Goal: Task Accomplishment & Management: Manage account settings

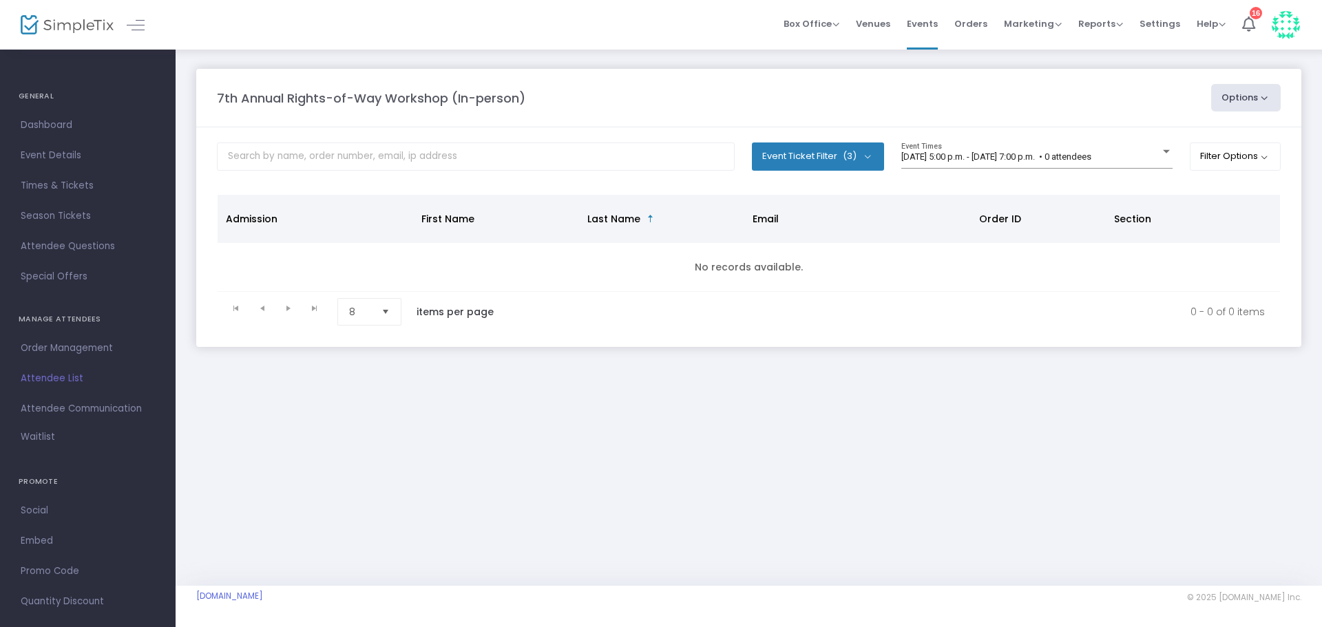
click at [830, 146] on button "Event Ticket Filter (3)" at bounding box center [818, 157] width 132 height 28
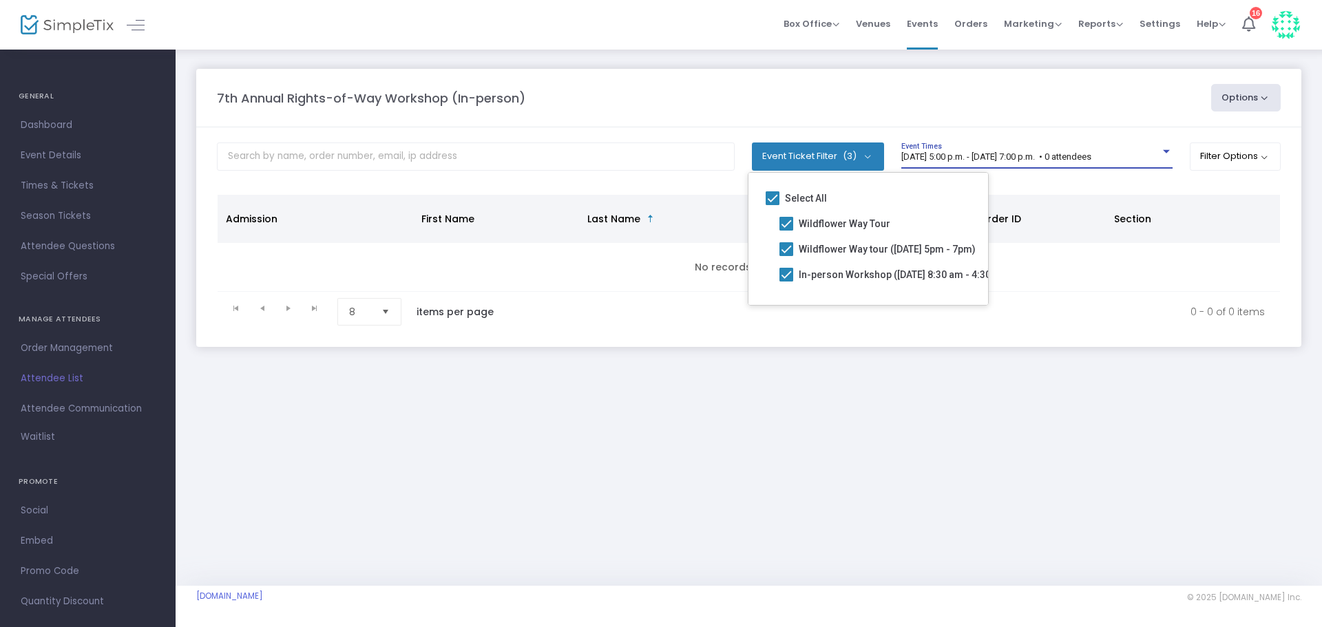
click at [957, 160] on span "[DATE] 5:00 p.m. - [DATE] 7:00 p.m. • 0 attendees" at bounding box center [996, 156] width 190 height 10
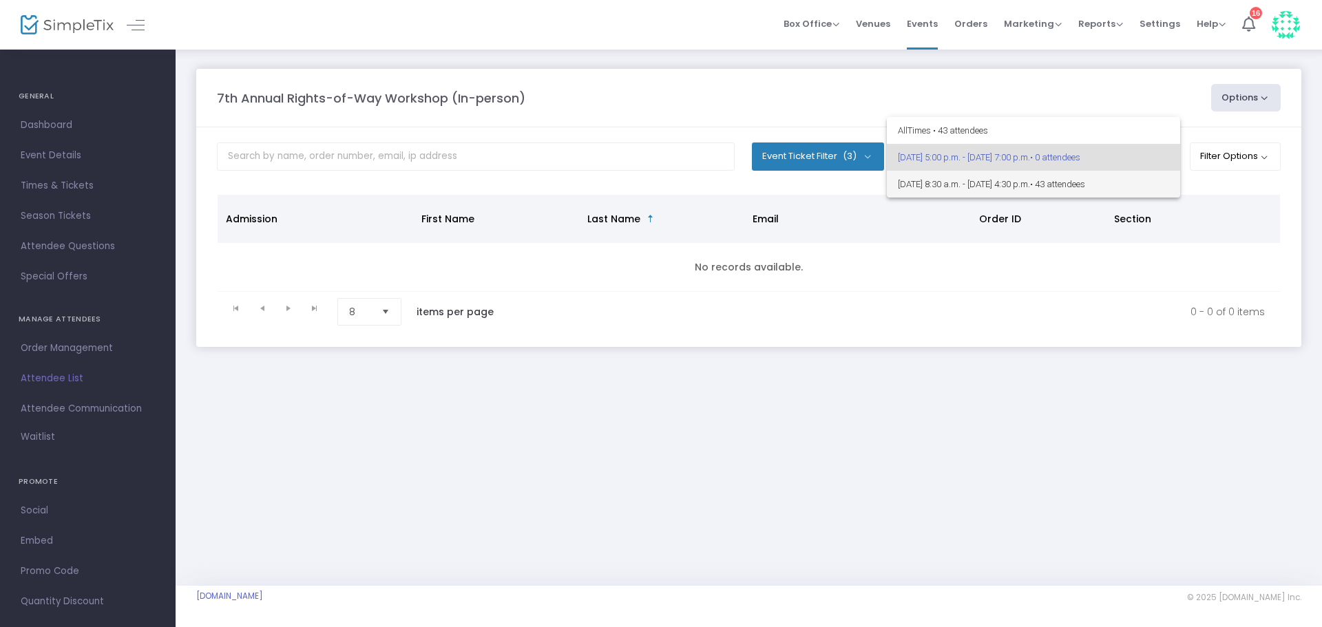
click at [960, 191] on span "[DATE] 8:30 a.m. - [DATE] 4:30 p.m. • 43 attendees" at bounding box center [1033, 184] width 271 height 27
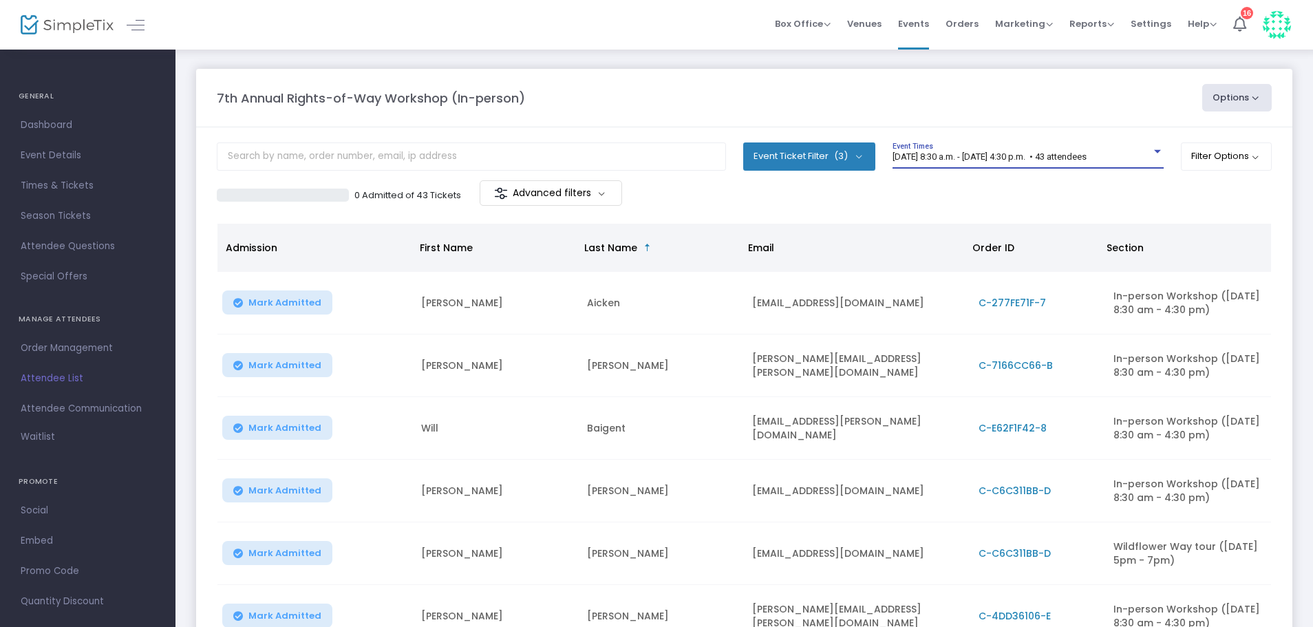
click at [810, 149] on button "Event Ticket Filter (3)" at bounding box center [809, 157] width 132 height 28
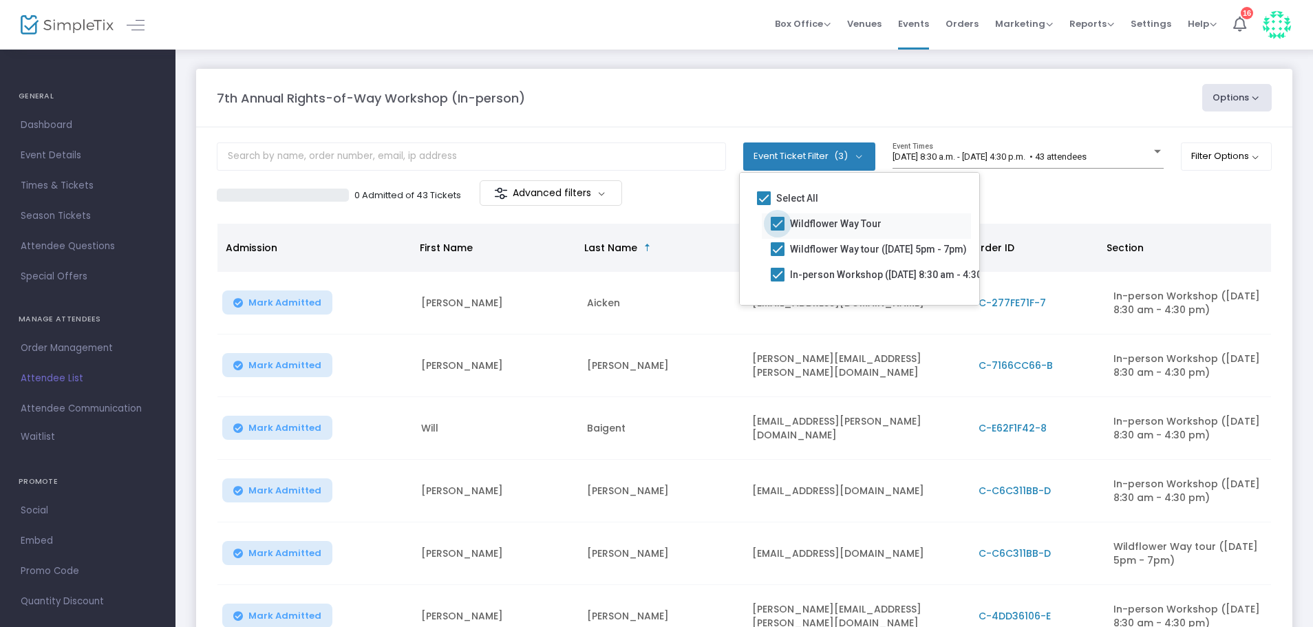
click at [814, 222] on span "Wildflower Way Tour" at bounding box center [836, 223] width 92 height 17
click at [778, 231] on input "Wildflower Way Tour" at bounding box center [777, 231] width 1 height 1
checkbox input "false"
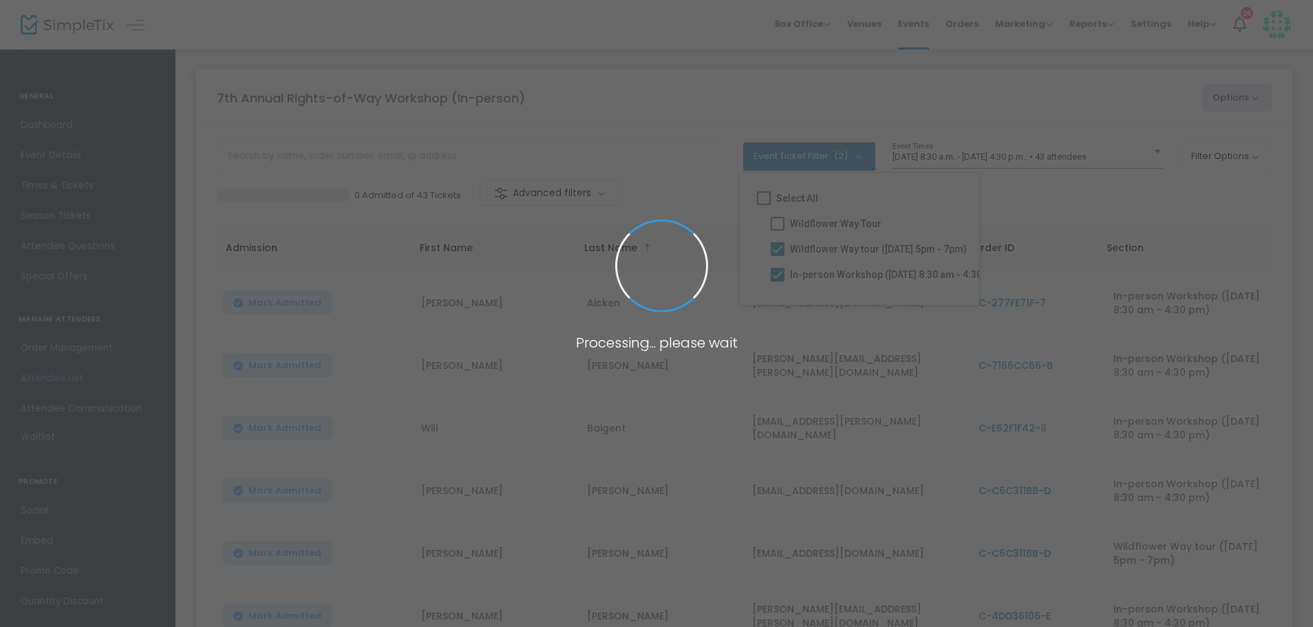
click at [819, 249] on body "Processing... please wait Box Office Sell Tickets Bookings Sell Season Pass Ven…" at bounding box center [656, 313] width 1313 height 627
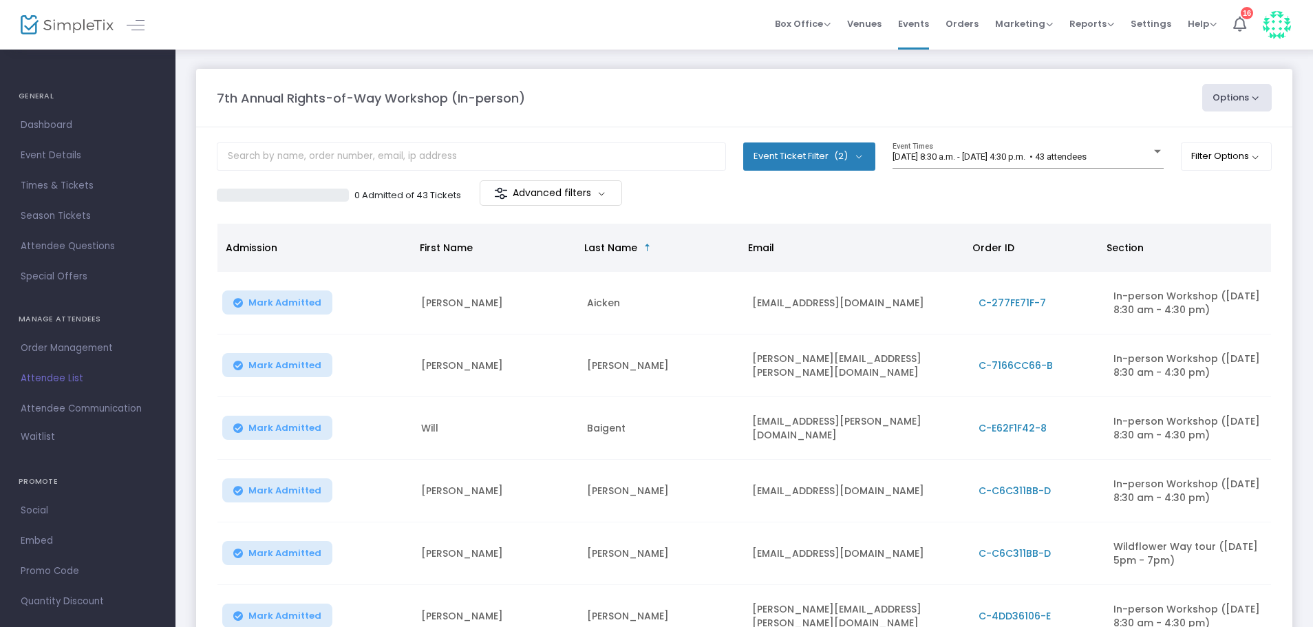
click at [821, 165] on button "Event Ticket Filter (2)" at bounding box center [809, 157] width 132 height 28
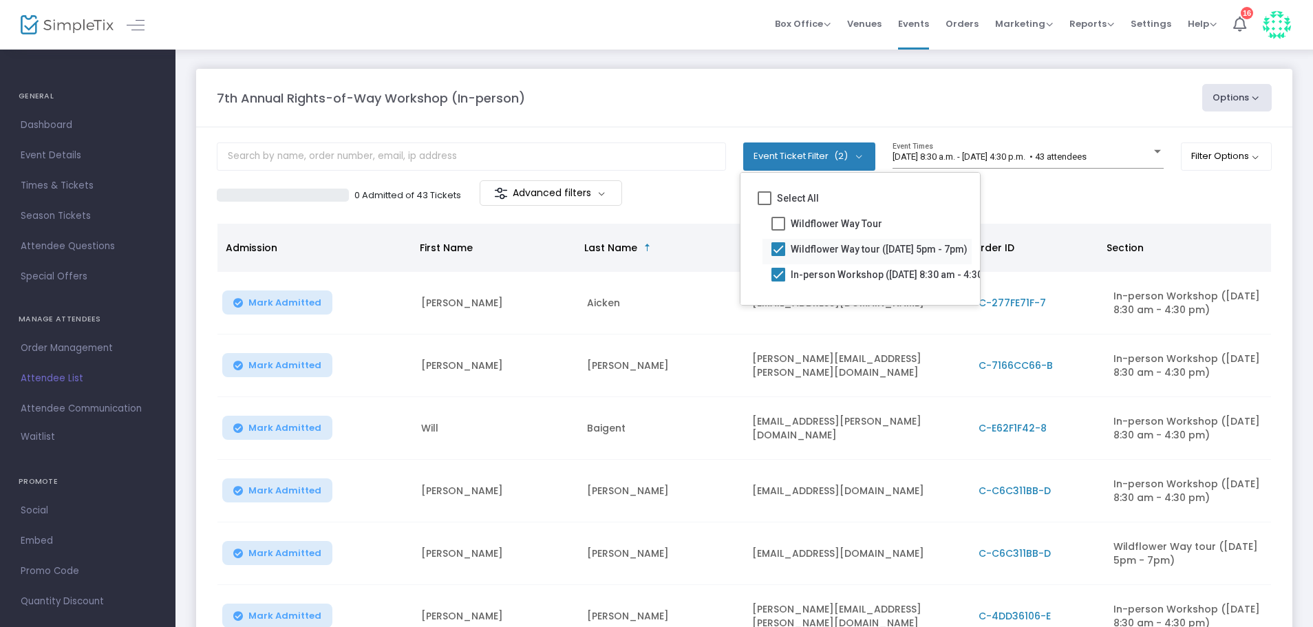
click at [828, 242] on span "Wildflower Way tour ([DATE] 5pm - 7pm)" at bounding box center [879, 249] width 177 height 17
click at [779, 256] on input "Wildflower Way tour ([DATE] 5pm - 7pm)" at bounding box center [778, 256] width 1 height 1
checkbox input "false"
click at [769, 94] on div "7th Annual Rights-of-Way Workshop (In-person)" at bounding box center [703, 98] width 986 height 19
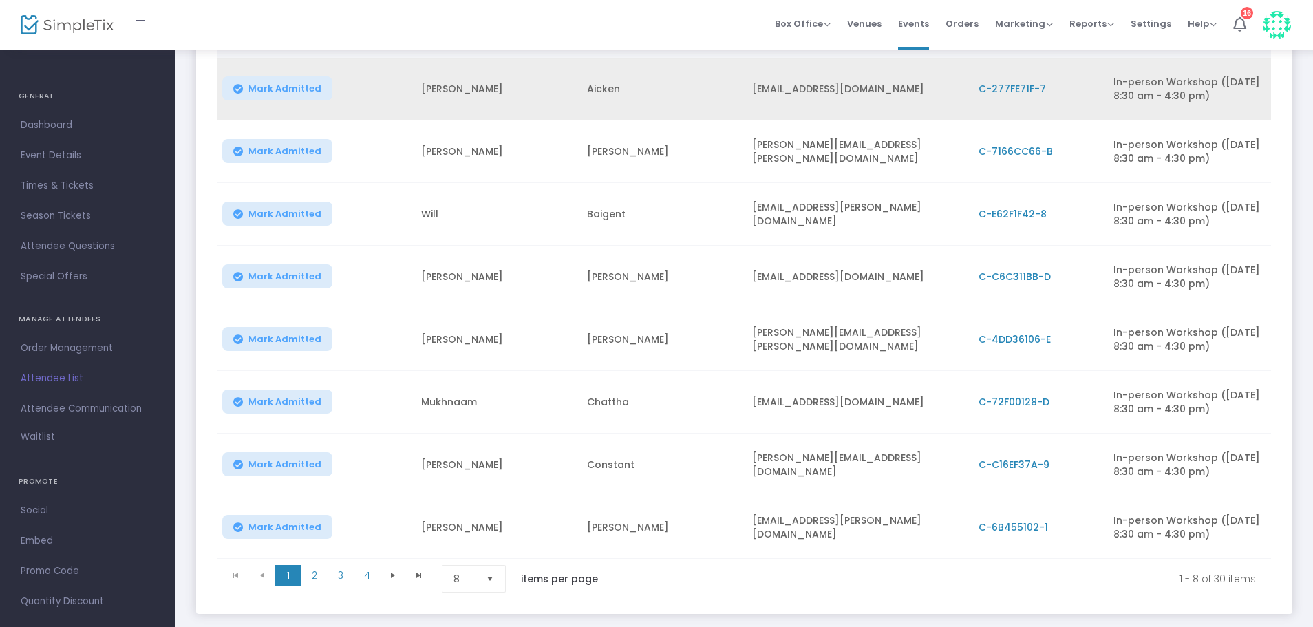
scroll to position [405, 0]
